Goal: Navigation & Orientation: Find specific page/section

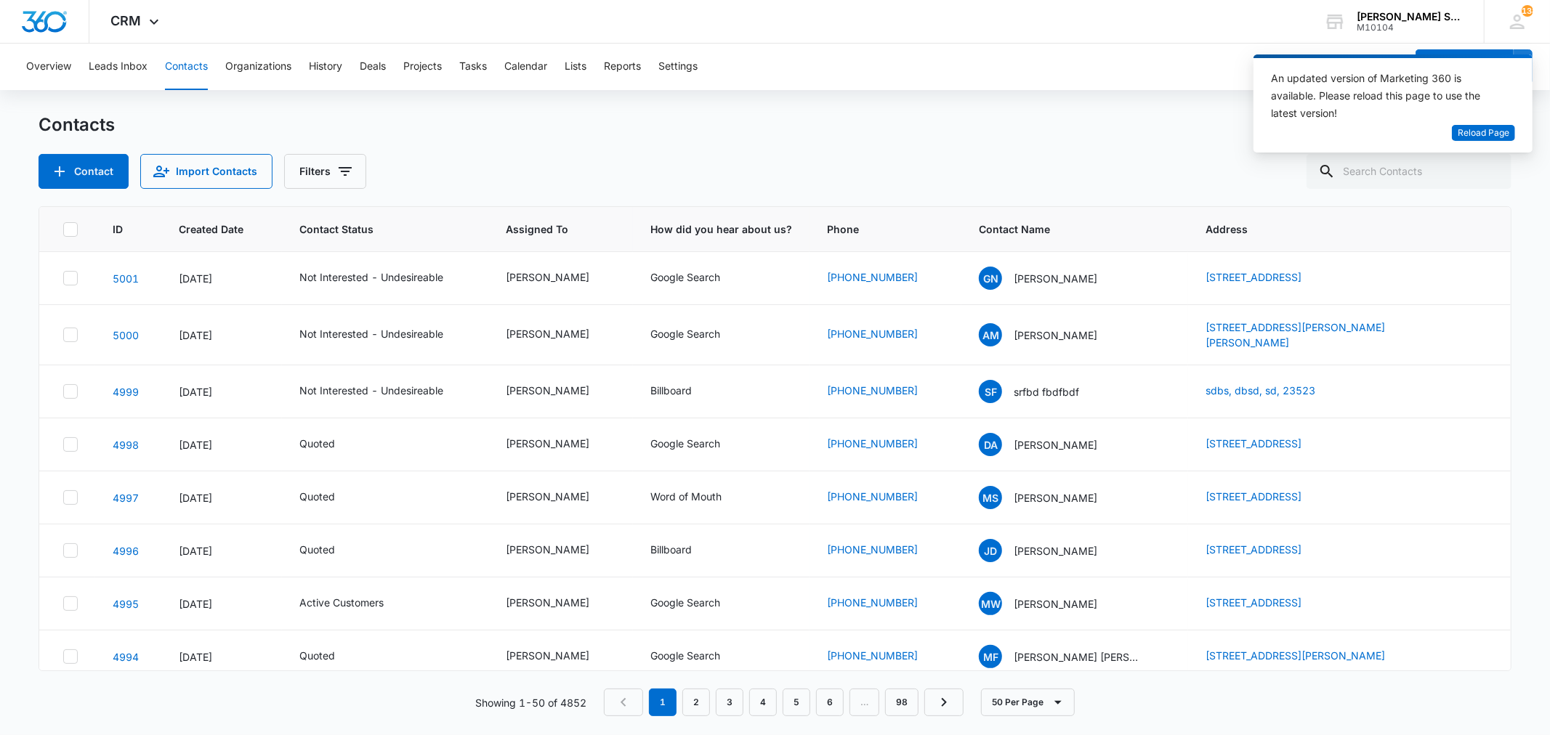
click at [1469, 124] on div "An updated version of Marketing 360 is available. Please reload this page to us…" at bounding box center [1384, 97] width 227 height 55
click at [1469, 134] on span "Reload Page" at bounding box center [1484, 133] width 52 height 14
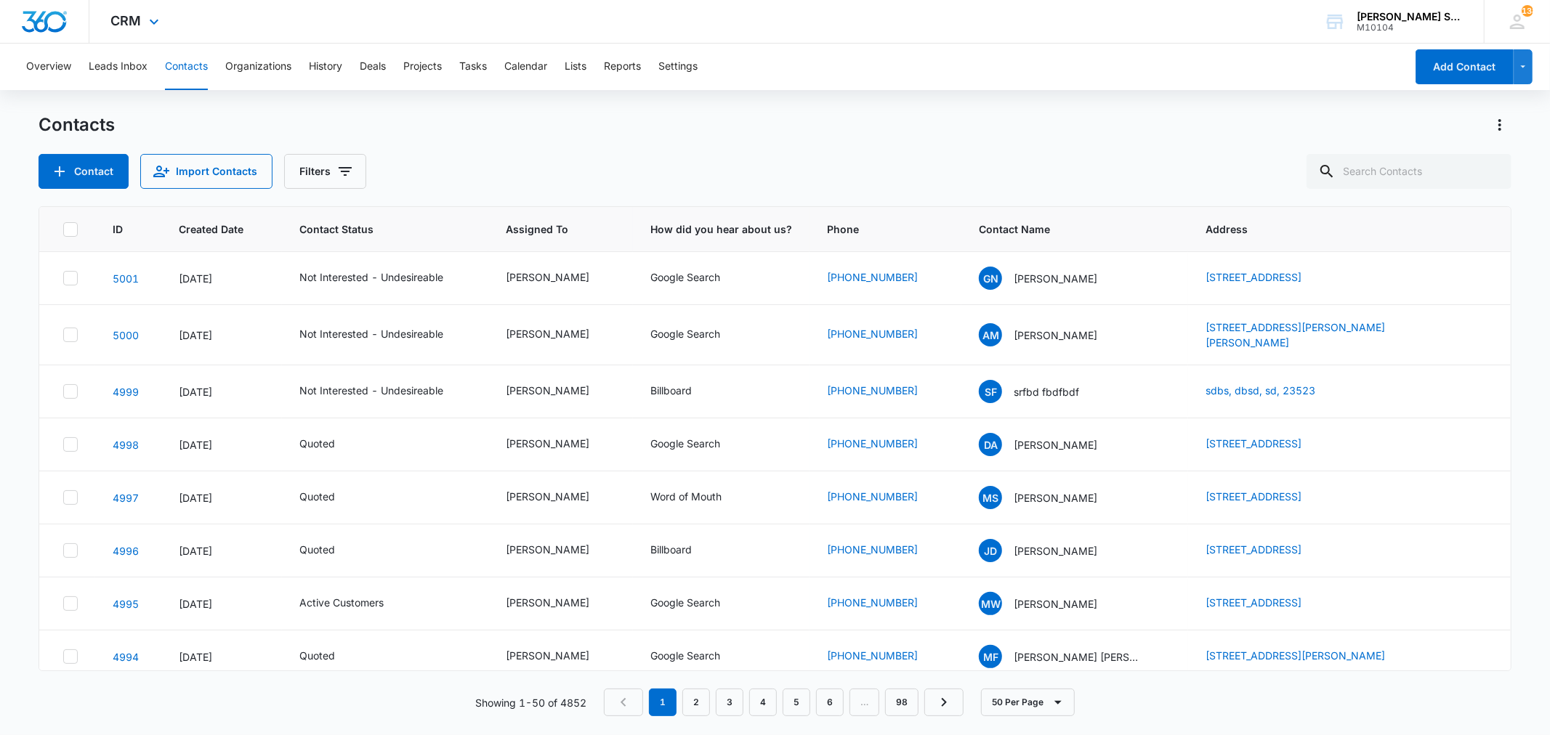
click at [142, 20] on div "CRM Apps Reputation Websites Forms CRM Email Social Content Ads Intelligence Fi…" at bounding box center [136, 21] width 95 height 43
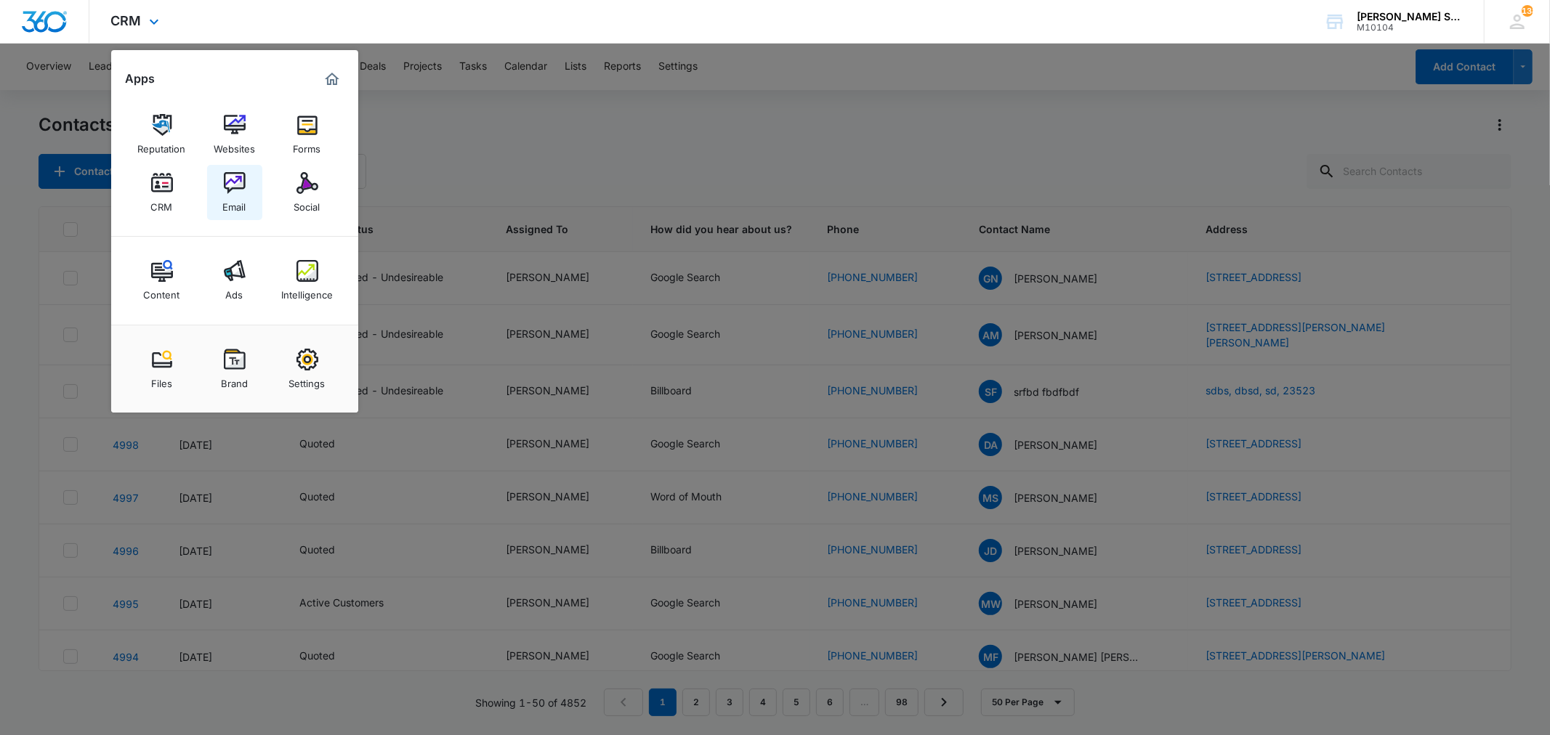
click at [230, 187] on img at bounding box center [235, 183] width 22 height 22
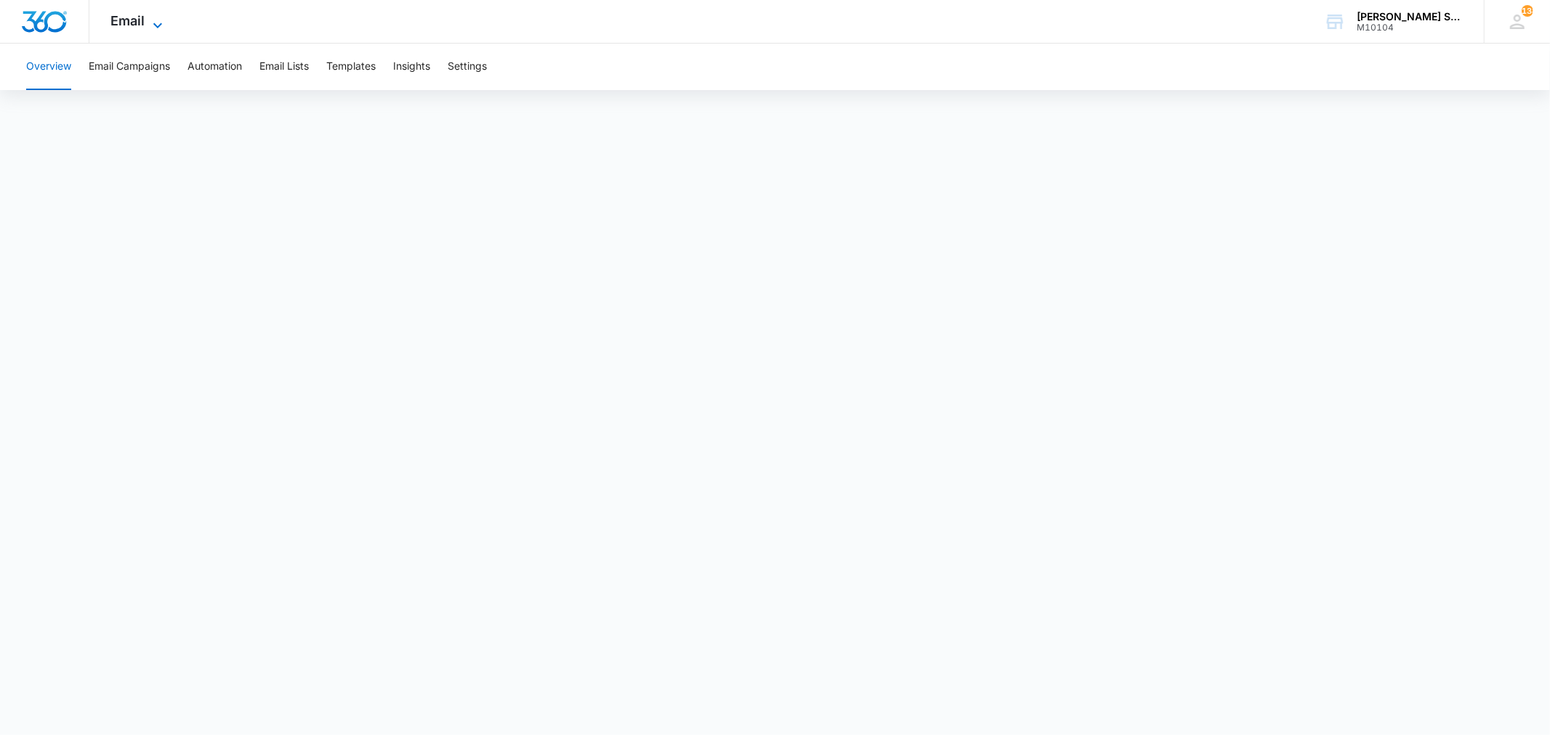
click at [149, 25] on icon at bounding box center [157, 25] width 17 height 17
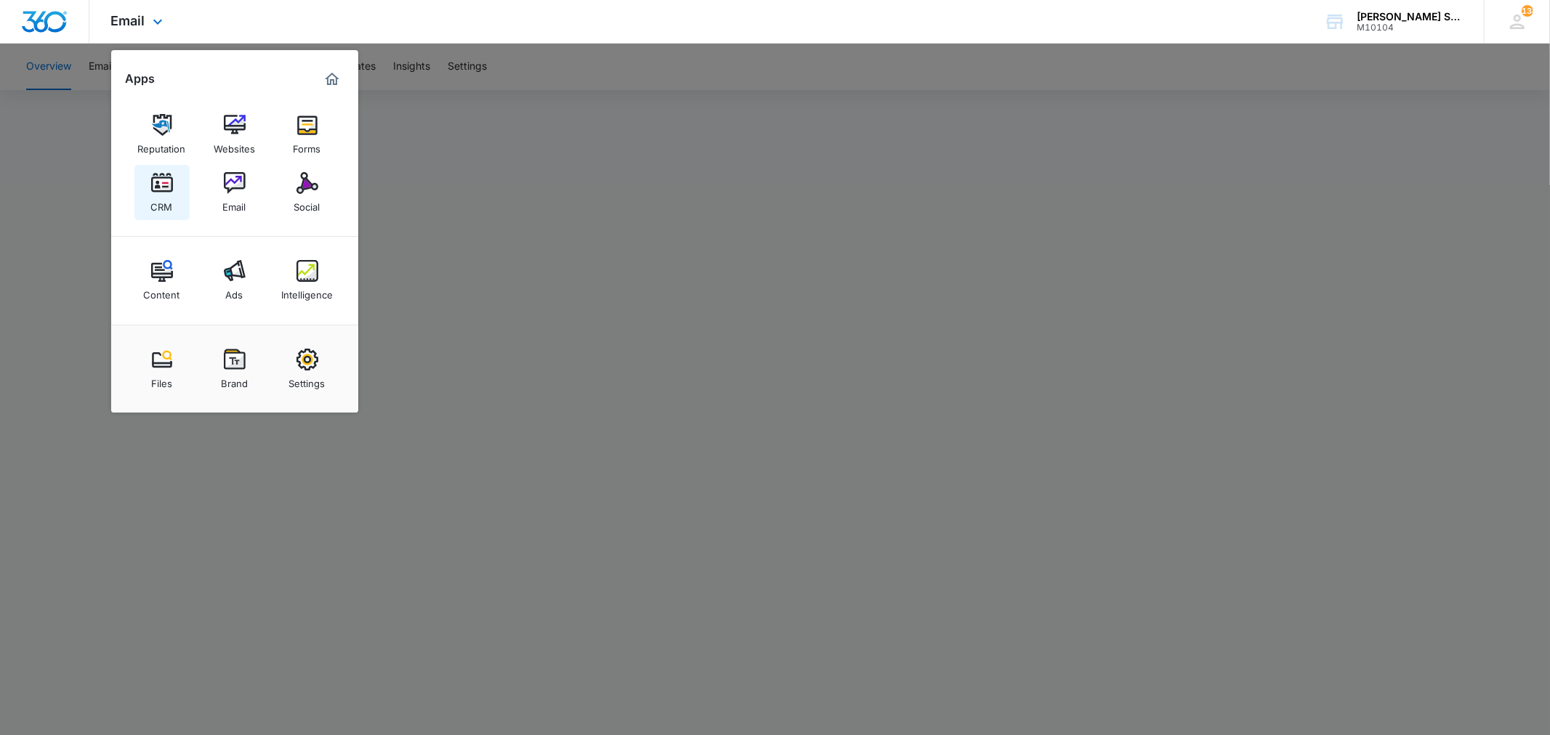
click at [168, 183] on img at bounding box center [162, 183] width 22 height 22
